Goal: Browse casually: Explore the website without a specific task or goal

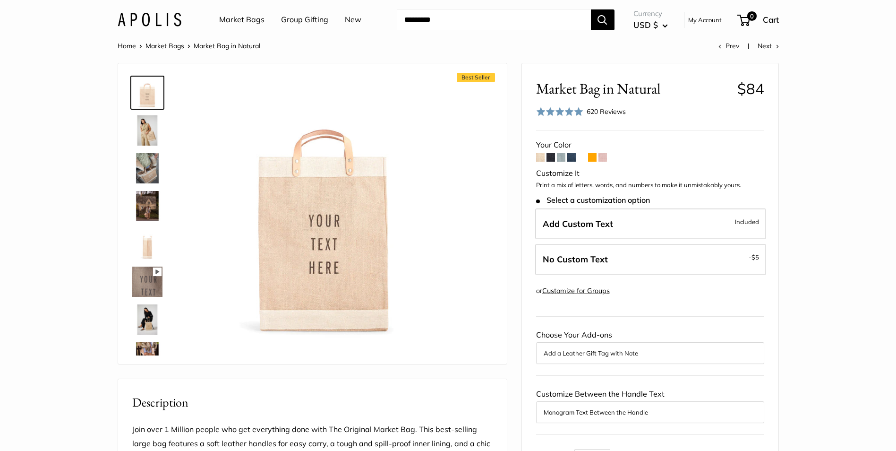
click at [146, 126] on img at bounding box center [147, 130] width 30 height 30
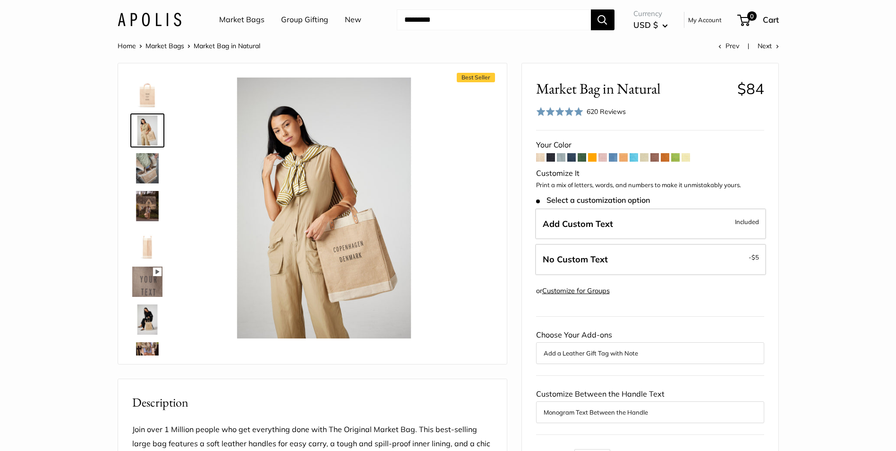
click at [145, 168] on img at bounding box center [147, 168] width 30 height 30
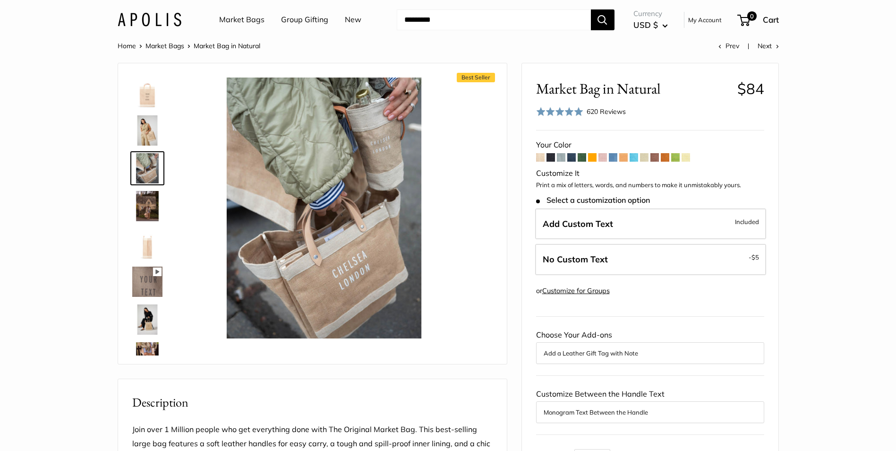
click at [144, 213] on img at bounding box center [147, 206] width 30 height 30
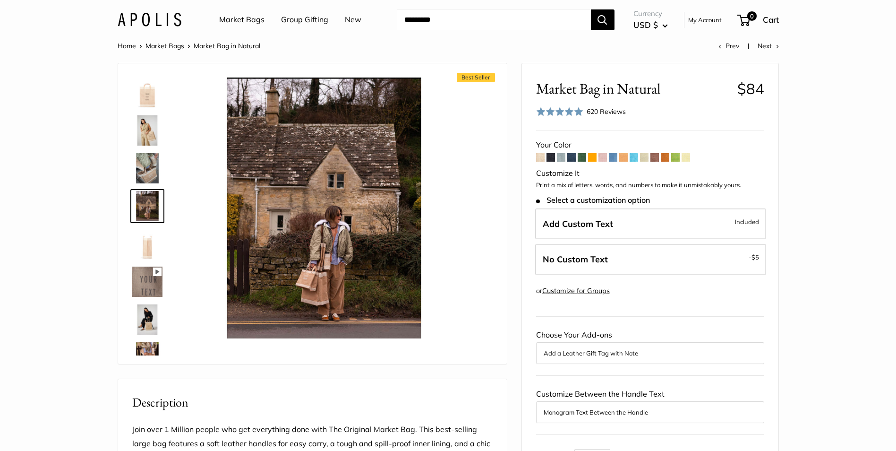
click at [145, 241] on img at bounding box center [147, 244] width 30 height 30
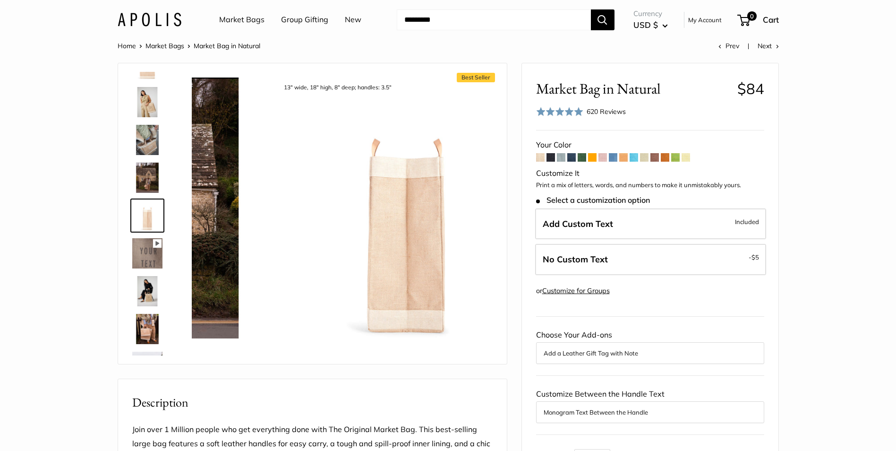
scroll to position [29, 0]
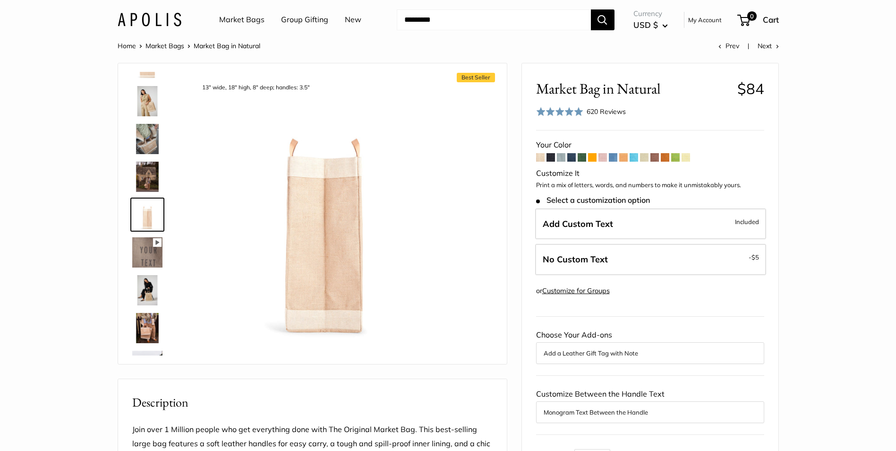
click at [147, 281] on img at bounding box center [147, 290] width 30 height 30
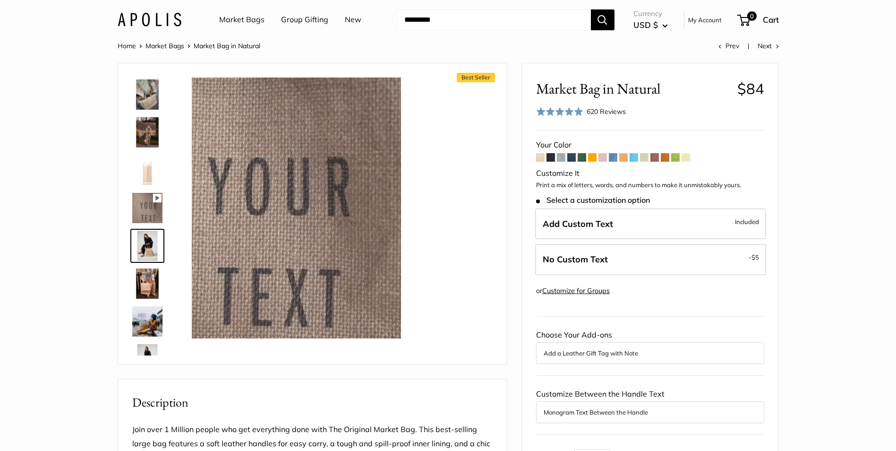
scroll to position [105, 0]
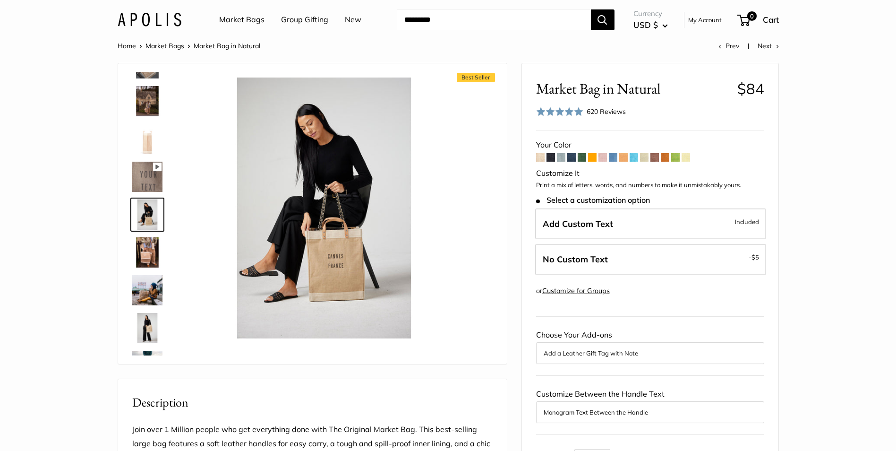
click at [142, 252] on img at bounding box center [147, 252] width 30 height 30
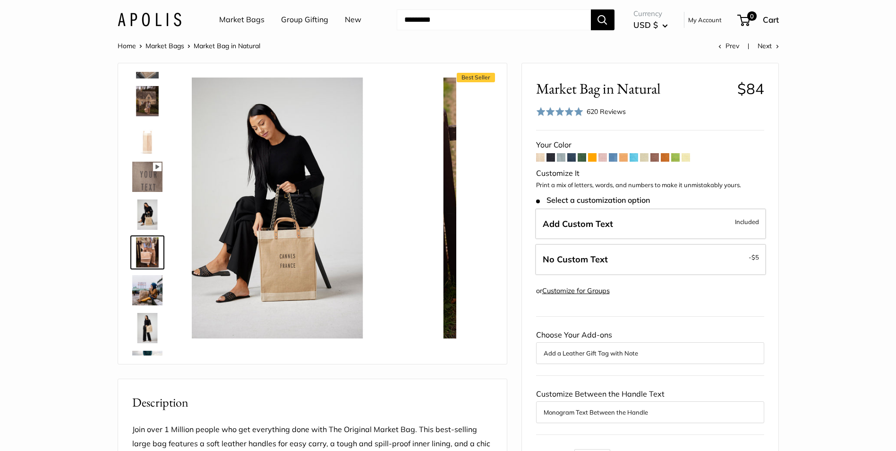
scroll to position [143, 0]
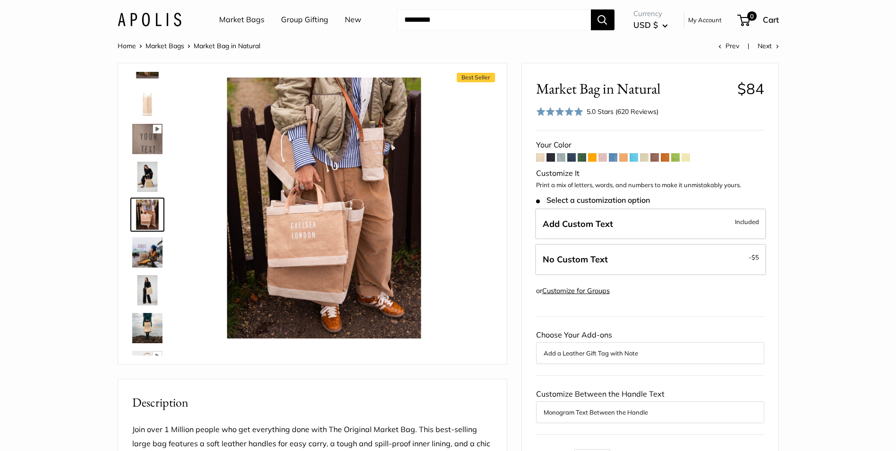
click at [140, 172] on img at bounding box center [147, 177] width 30 height 30
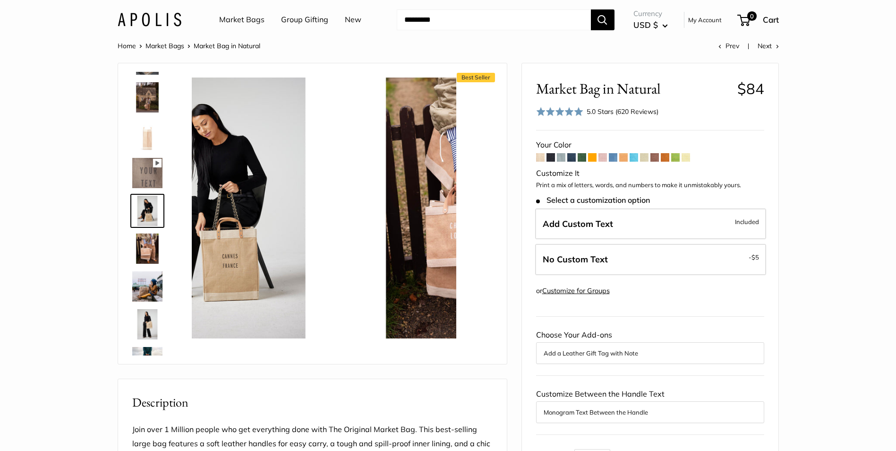
scroll to position [105, 0]
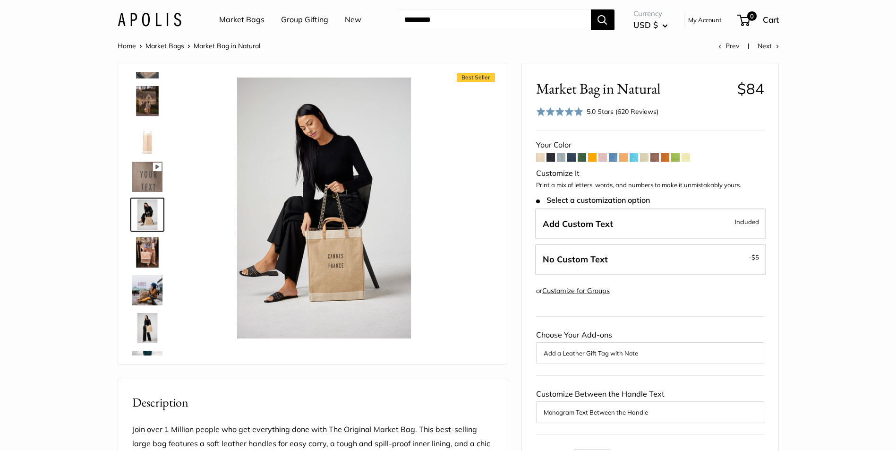
click at [145, 249] on img at bounding box center [147, 252] width 30 height 30
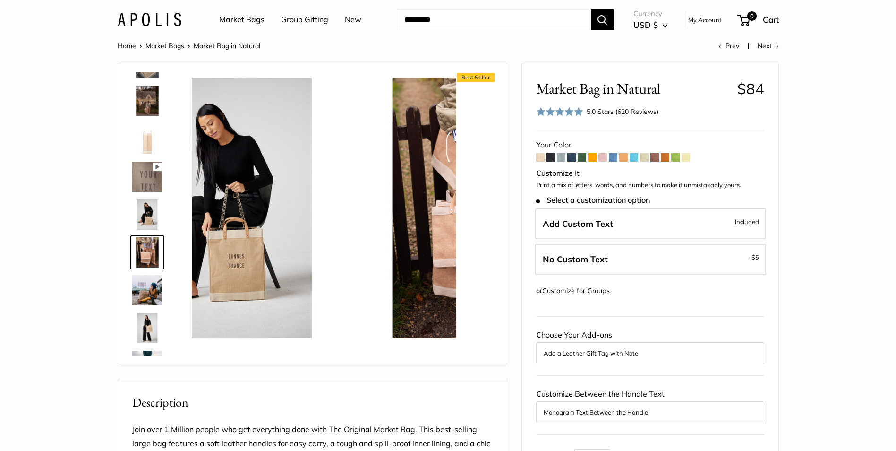
scroll to position [143, 0]
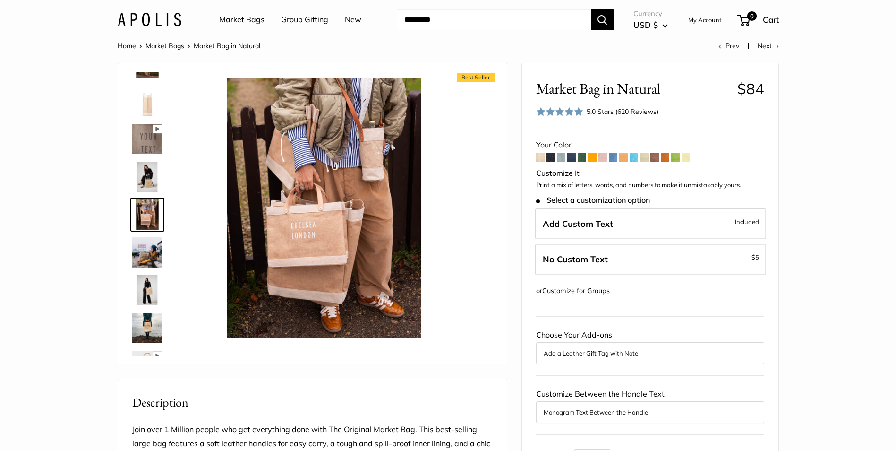
click at [147, 254] on img at bounding box center [147, 252] width 30 height 30
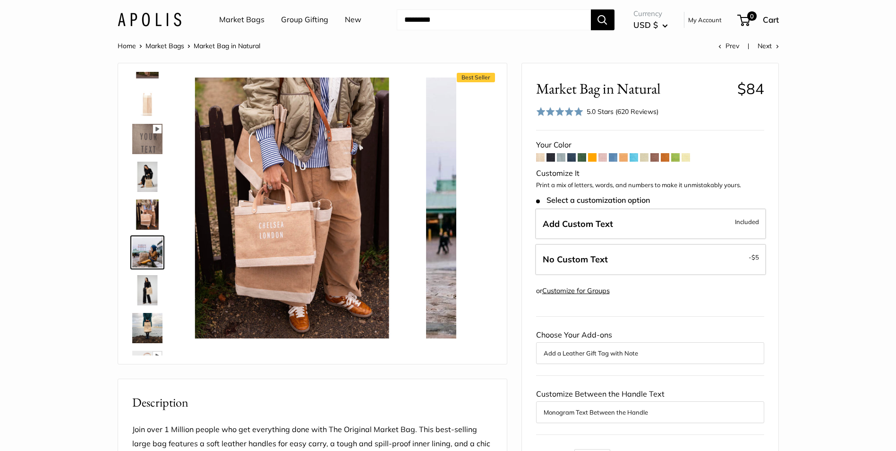
scroll to position [180, 0]
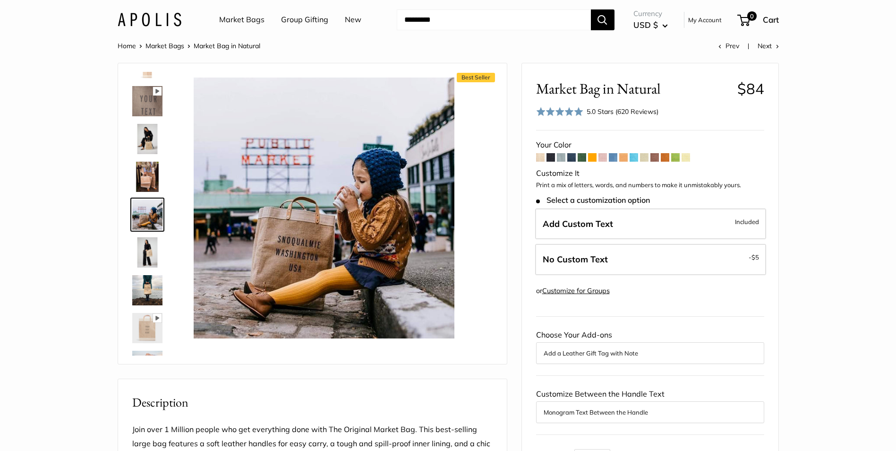
click at [146, 256] on img at bounding box center [147, 252] width 30 height 30
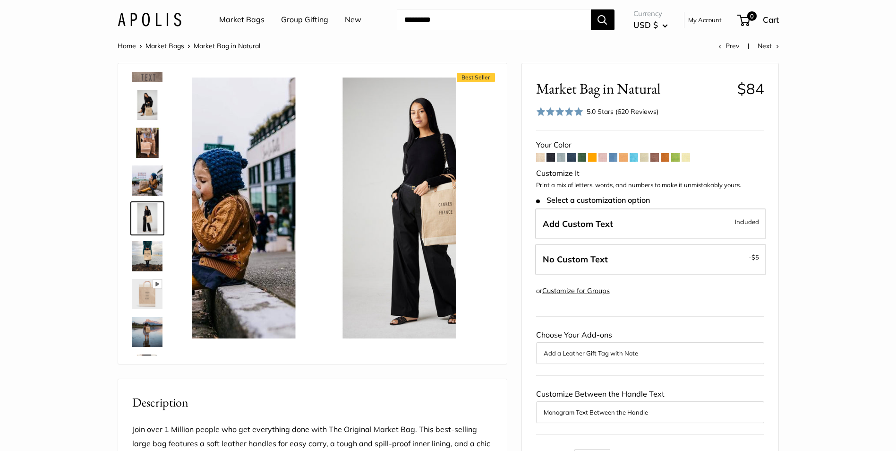
scroll to position [218, 0]
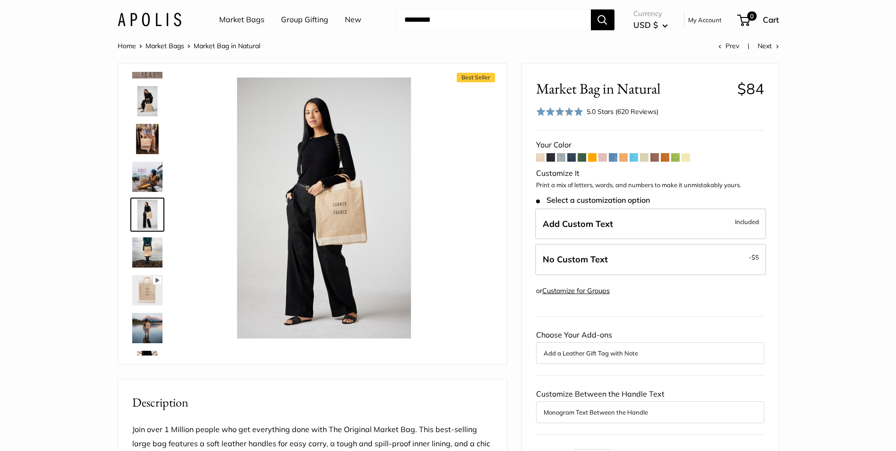
click at [145, 256] on img at bounding box center [147, 252] width 30 height 30
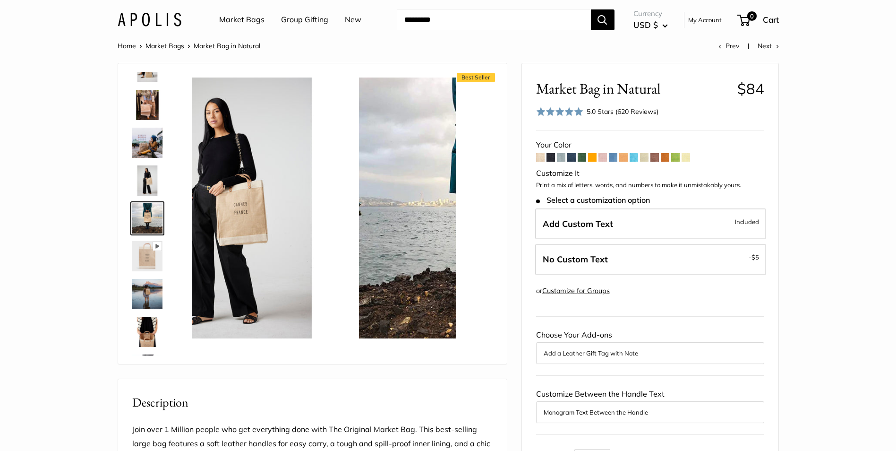
scroll to position [256, 0]
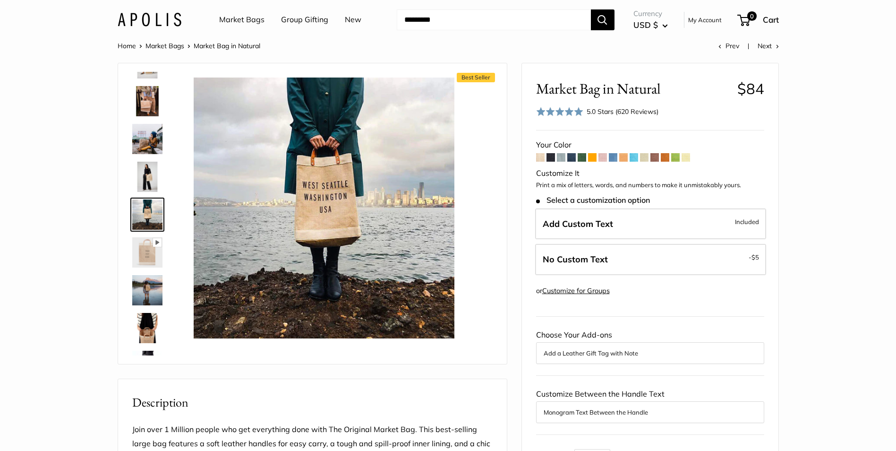
click at [146, 264] on img at bounding box center [147, 252] width 30 height 30
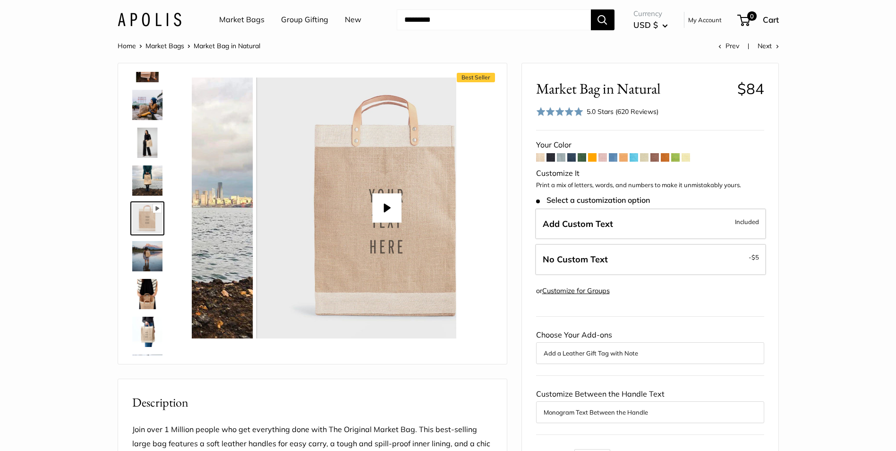
scroll to position [294, 0]
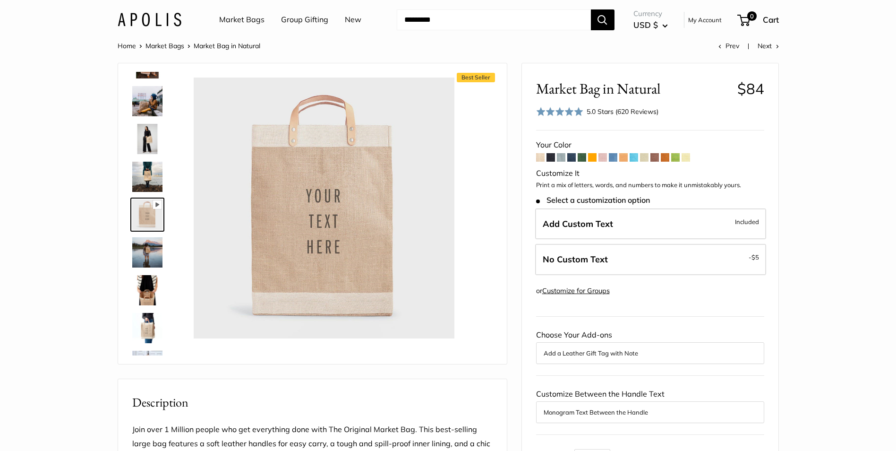
click at [147, 260] on img at bounding box center [147, 252] width 30 height 30
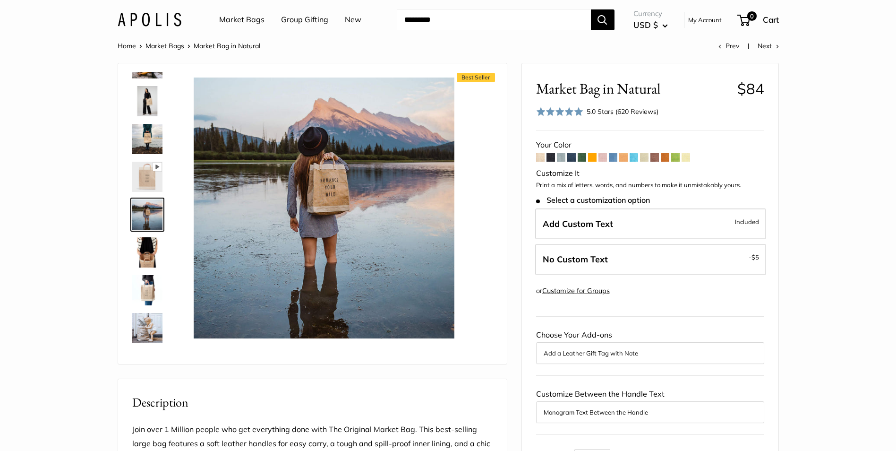
type input "*****"
click at [147, 259] on img at bounding box center [147, 252] width 30 height 30
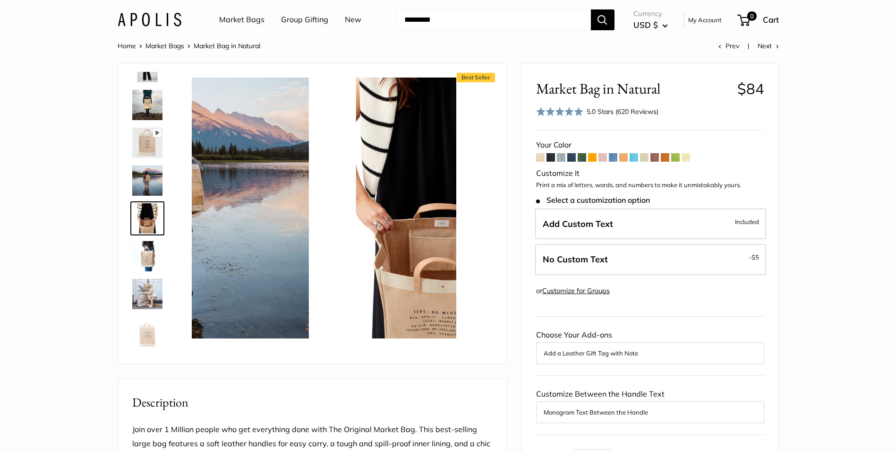
scroll to position [369, 0]
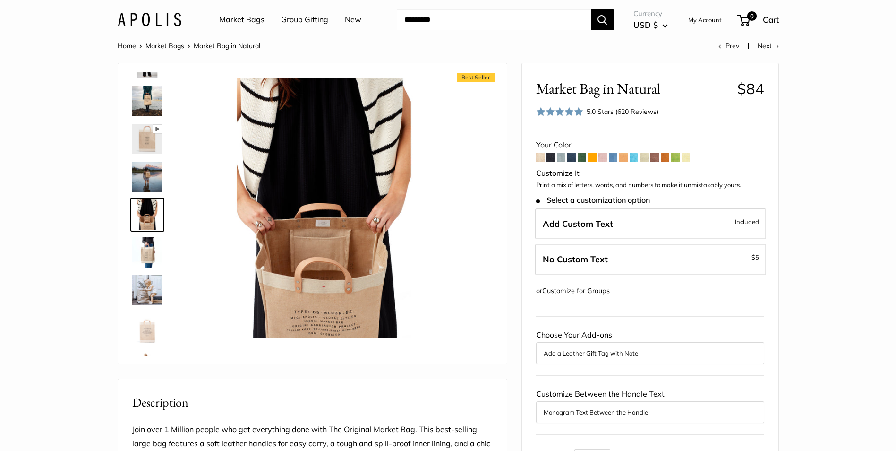
click at [145, 259] on img at bounding box center [147, 252] width 30 height 30
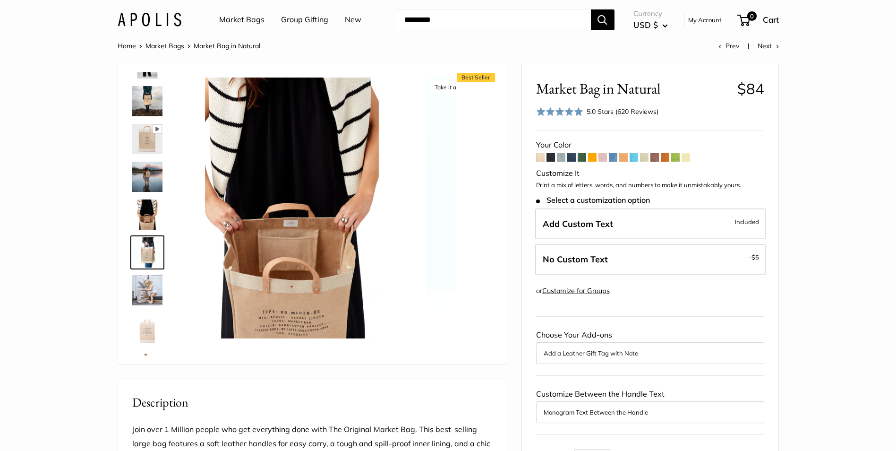
scroll to position [407, 0]
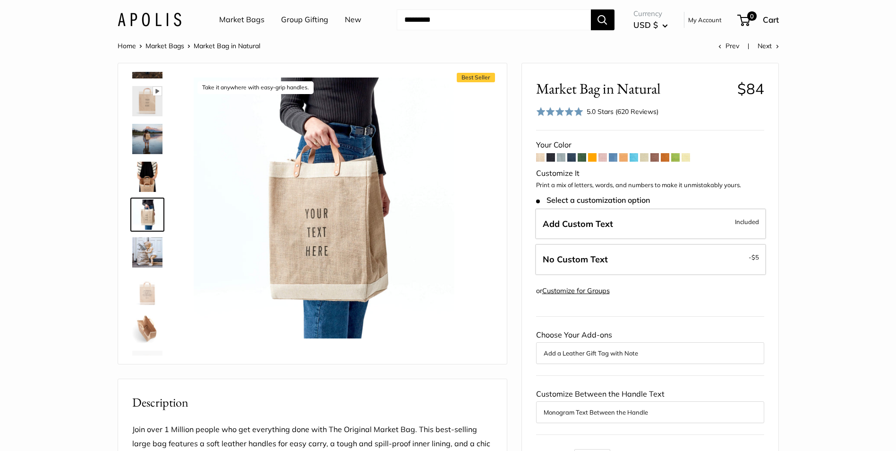
click at [145, 259] on img at bounding box center [147, 252] width 30 height 30
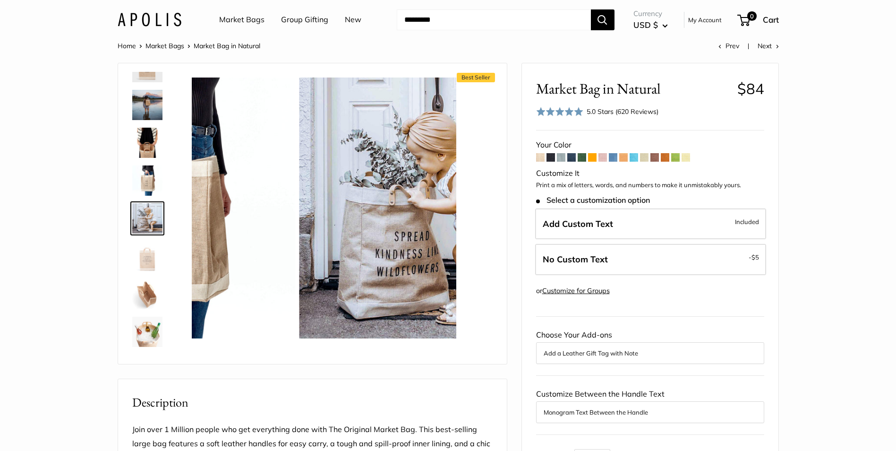
scroll to position [445, 0]
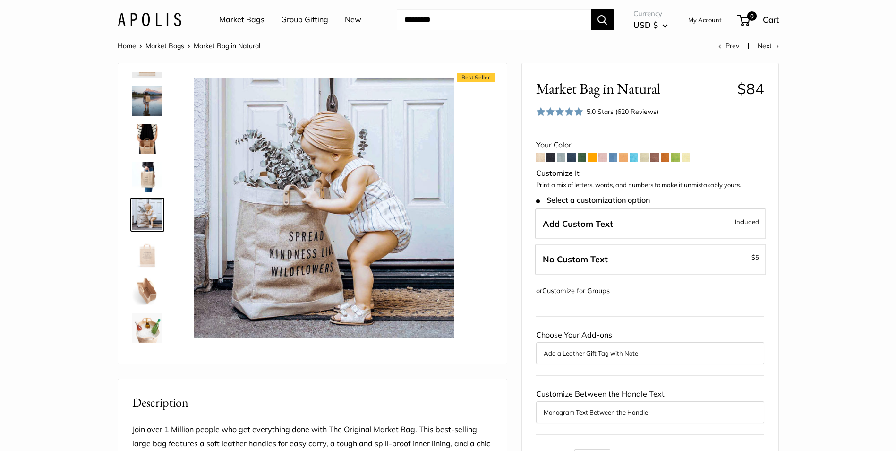
click at [145, 259] on img at bounding box center [147, 252] width 30 height 30
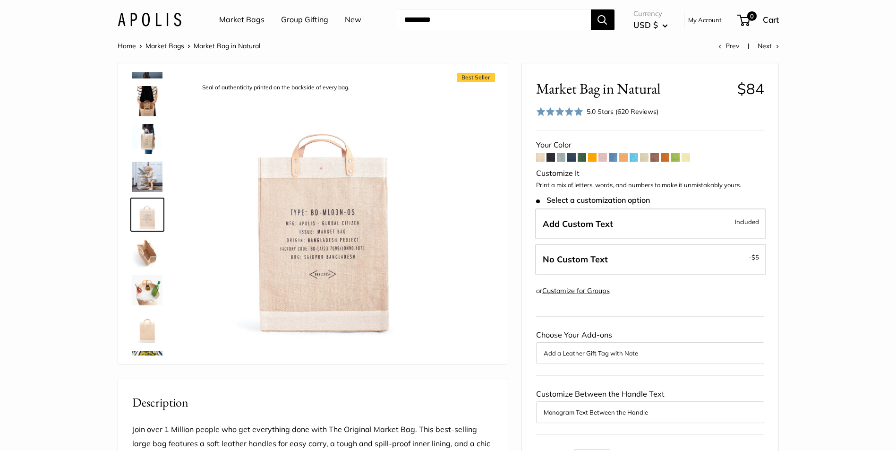
click at [145, 259] on img at bounding box center [147, 252] width 30 height 30
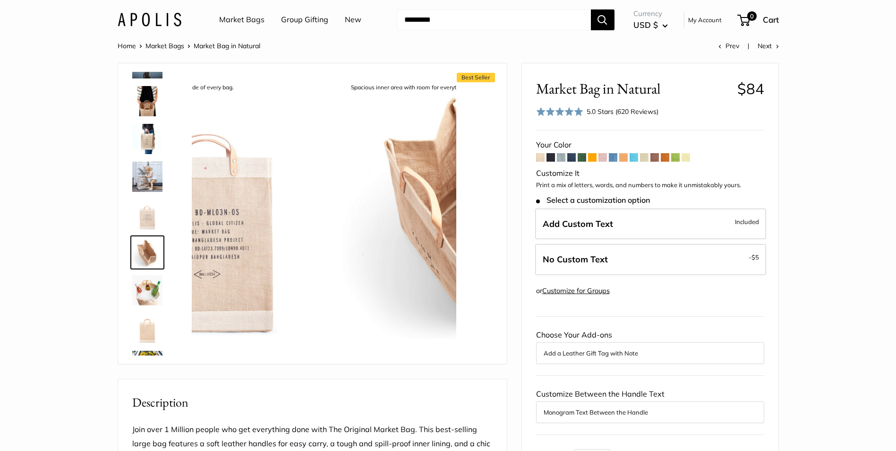
scroll to position [514, 0]
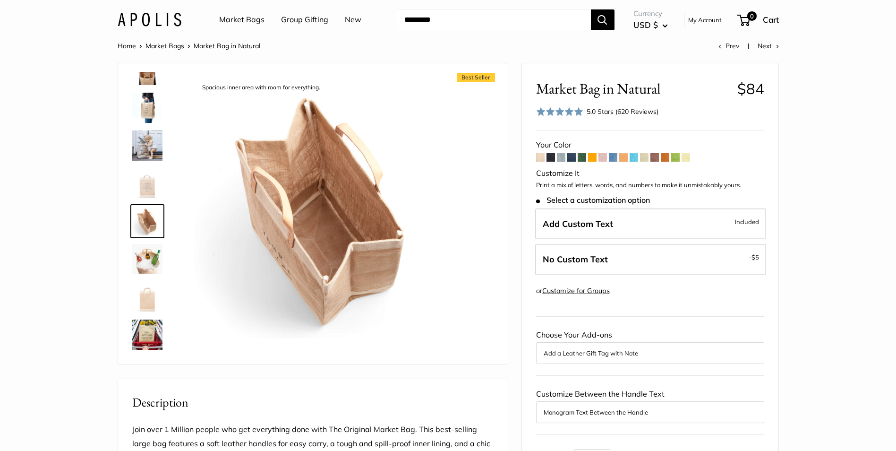
click at [145, 259] on img at bounding box center [147, 259] width 30 height 30
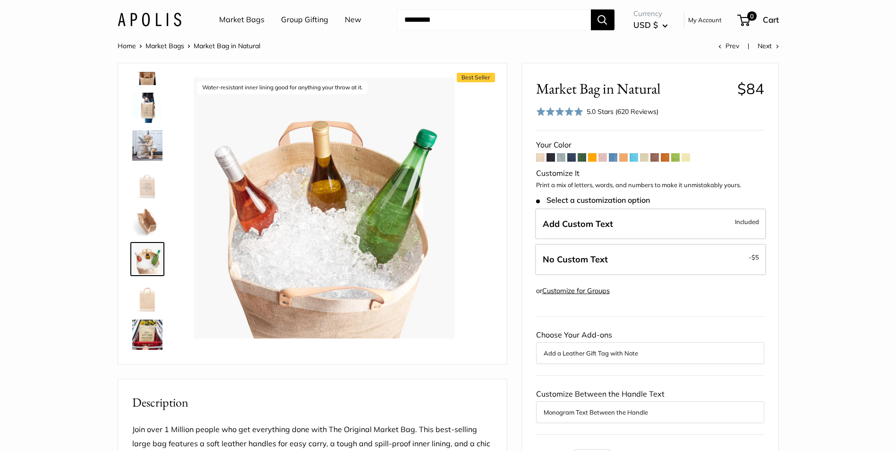
click at [146, 289] on img at bounding box center [147, 297] width 30 height 30
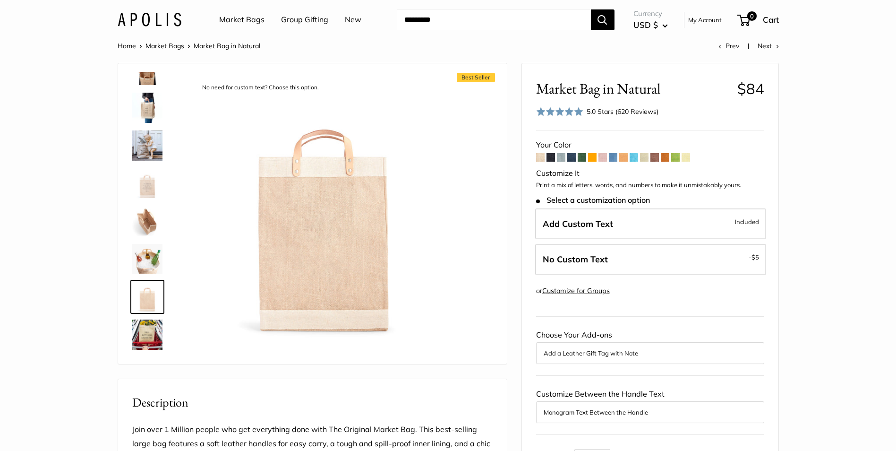
click at [149, 325] on img at bounding box center [147, 334] width 30 height 30
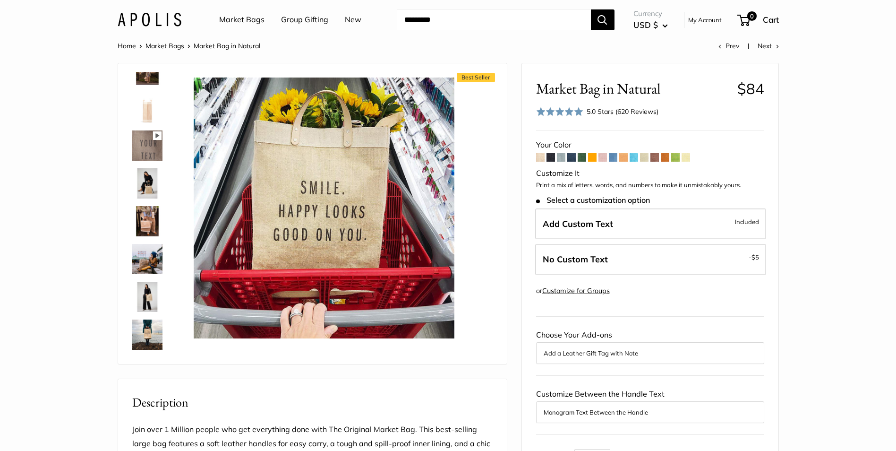
scroll to position [0, 0]
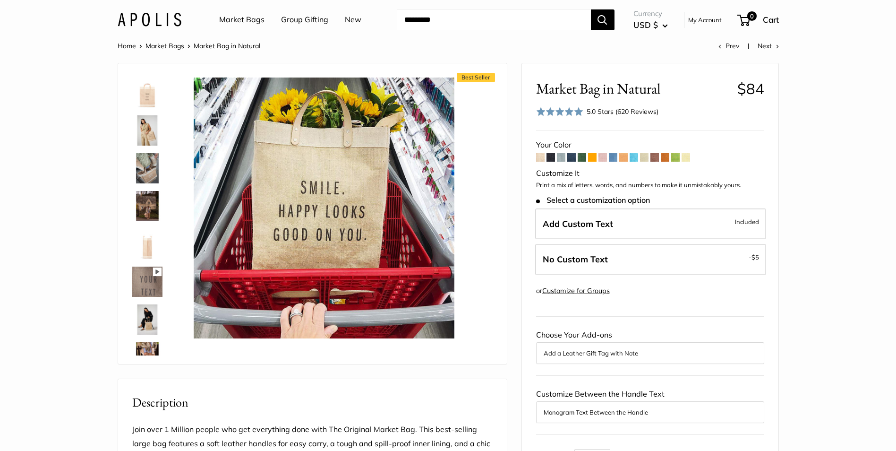
click at [148, 100] on img at bounding box center [147, 92] width 30 height 30
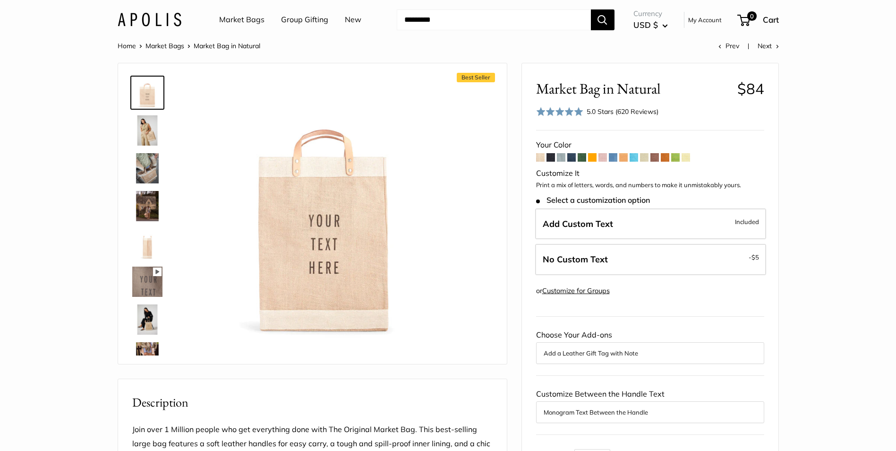
click at [140, 324] on img at bounding box center [147, 319] width 30 height 30
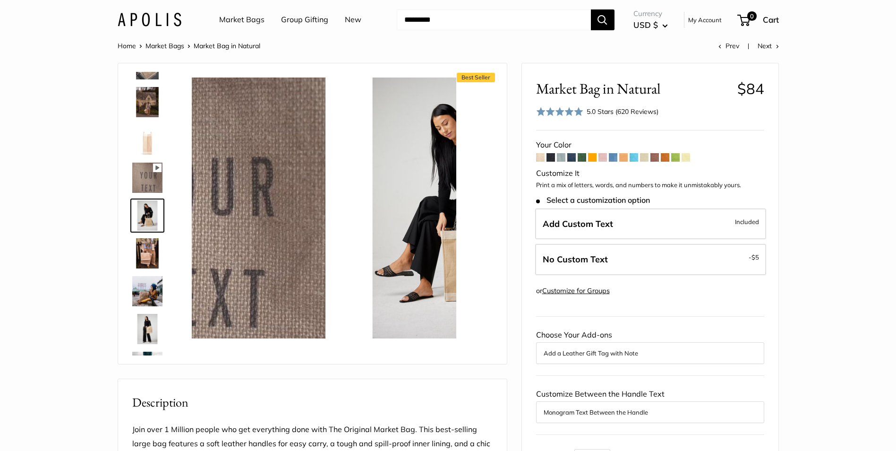
scroll to position [105, 0]
